Goal: Information Seeking & Learning: Learn about a topic

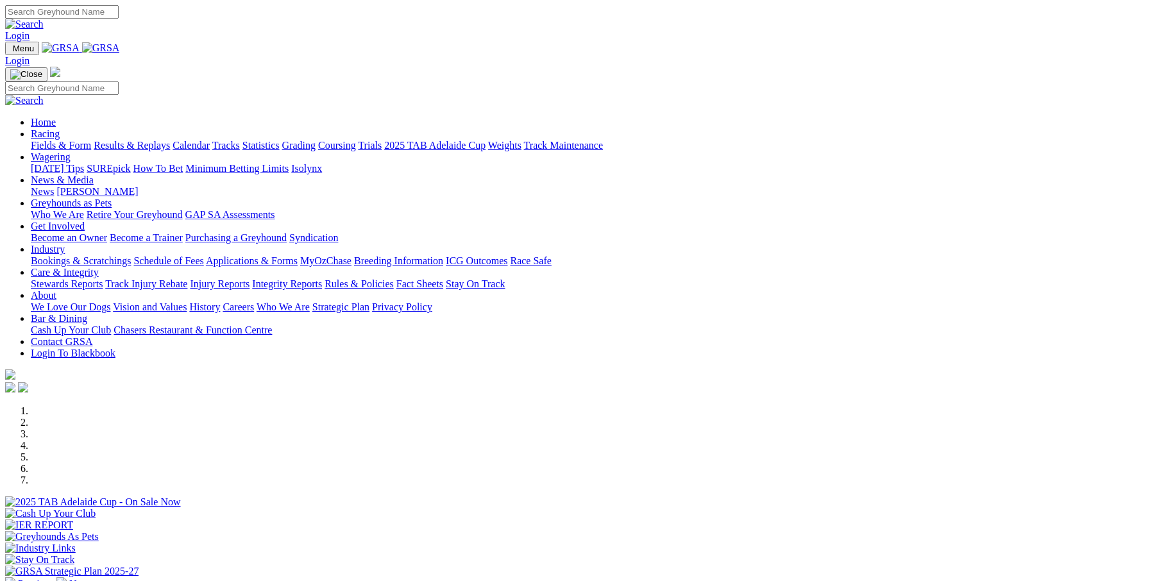
scroll to position [299, 0]
click at [99, 267] on link "Care & Integrity" at bounding box center [65, 272] width 68 height 11
click at [60, 128] on link "Racing" at bounding box center [45, 133] width 29 height 11
click at [322, 278] on link "Integrity Reports" at bounding box center [287, 283] width 70 height 11
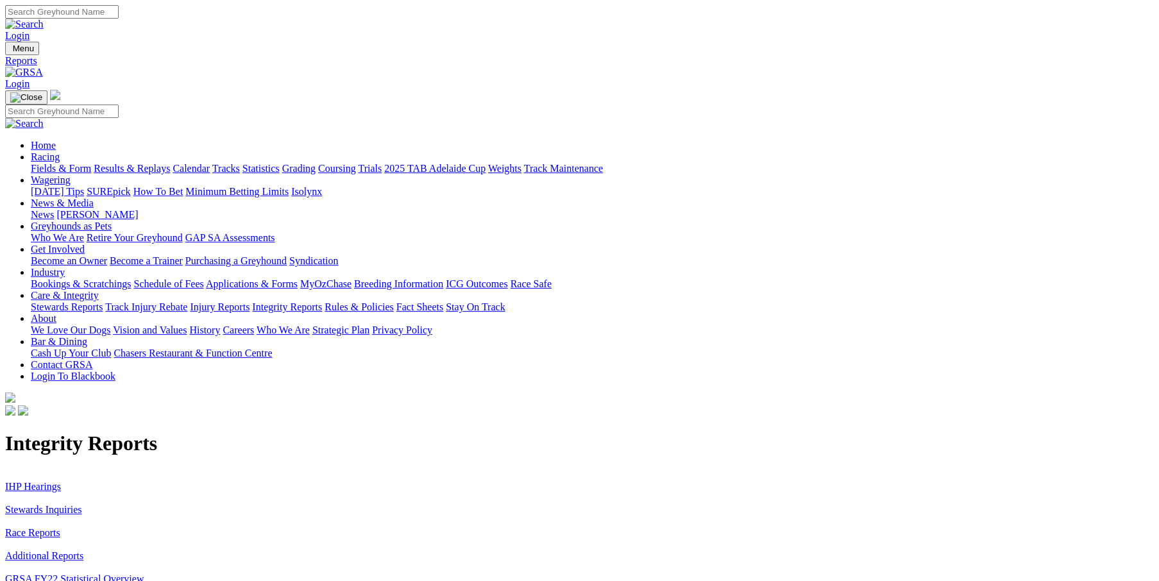
click at [249, 301] on link "Injury Reports" at bounding box center [220, 306] width 60 height 11
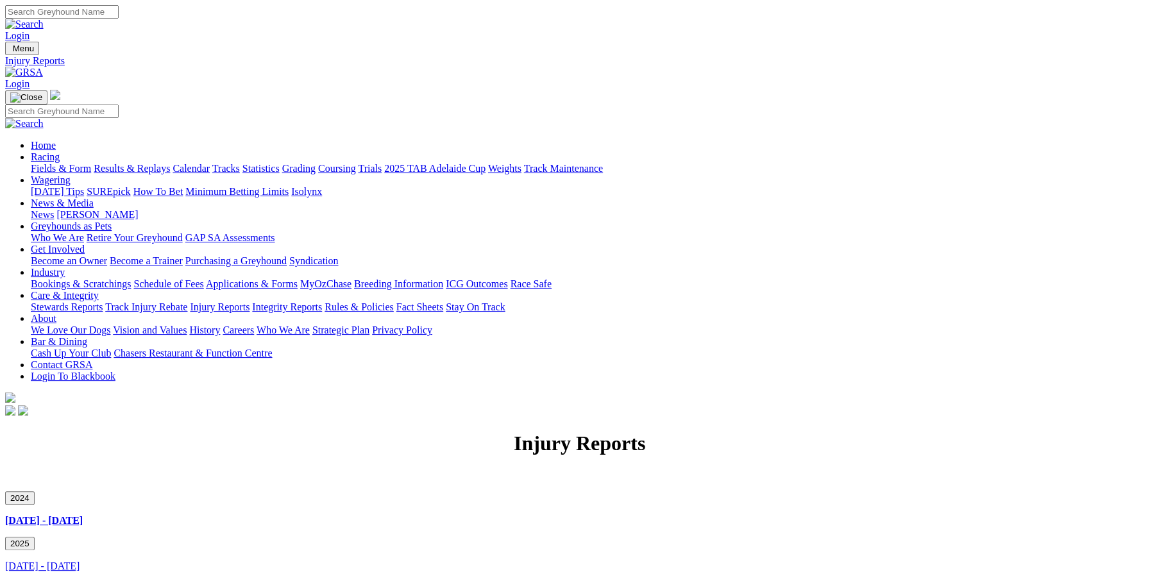
click at [103, 301] on link "Stewards Reports" at bounding box center [67, 306] width 72 height 11
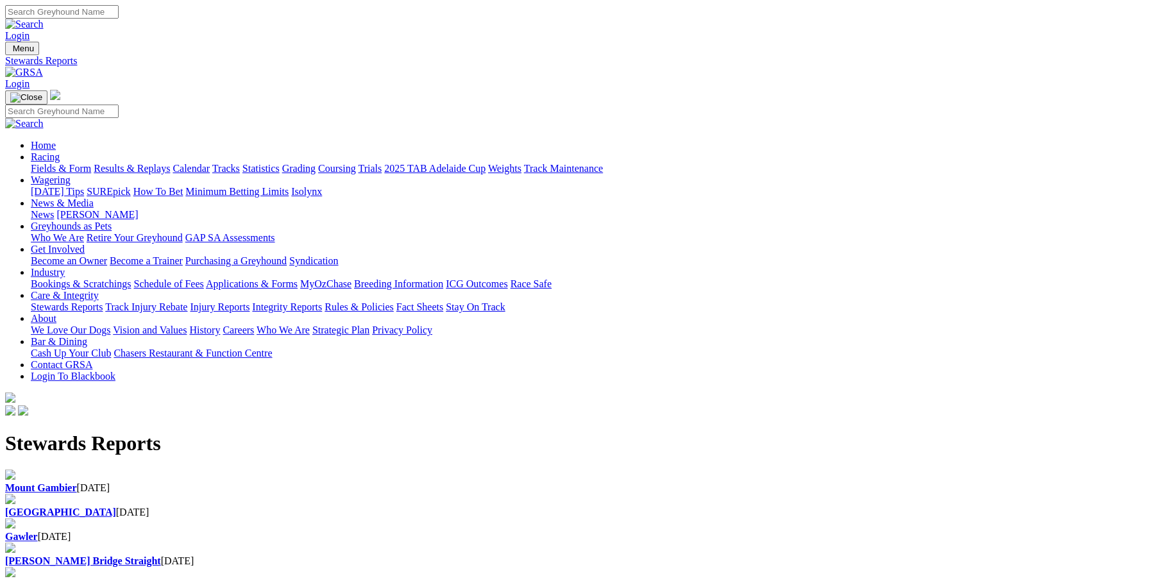
click at [77, 482] on b "Mount Gambier" at bounding box center [41, 487] width 72 height 11
